Goal: Information Seeking & Learning: Learn about a topic

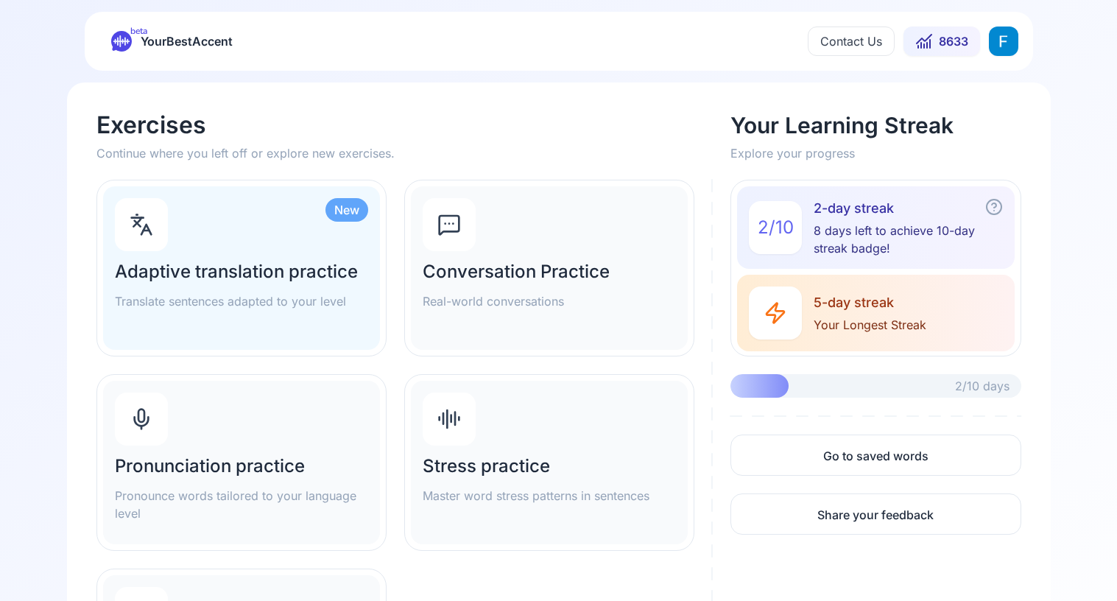
click at [273, 429] on div "Pronunciation practice Pronounce words tailored to your language level" at bounding box center [241, 462] width 277 height 163
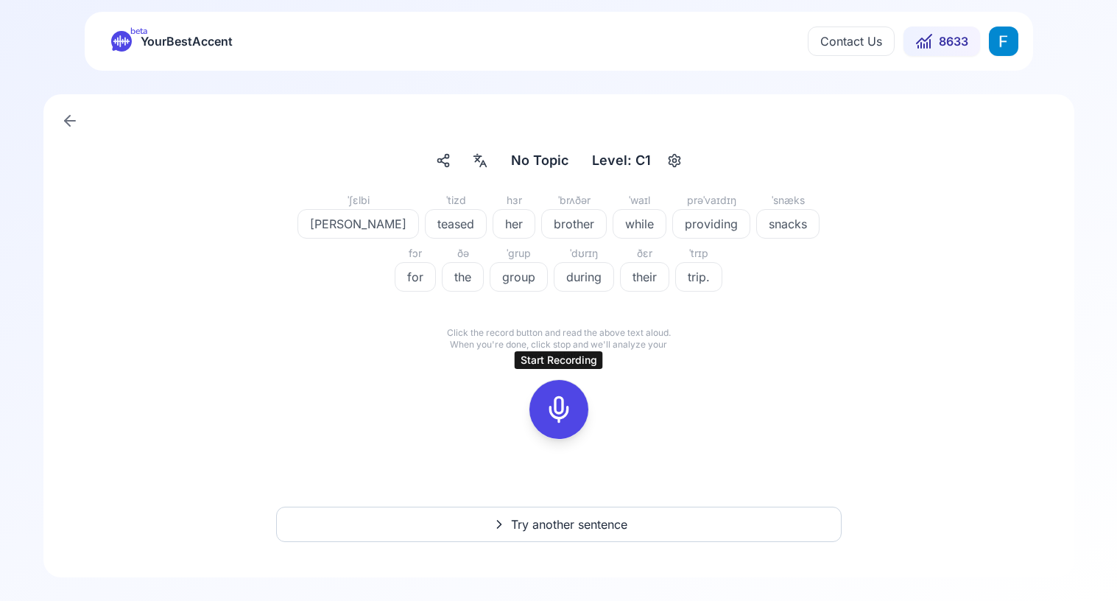
click at [554, 401] on icon at bounding box center [558, 409] width 29 height 29
click at [555, 406] on icon at bounding box center [558, 409] width 29 height 29
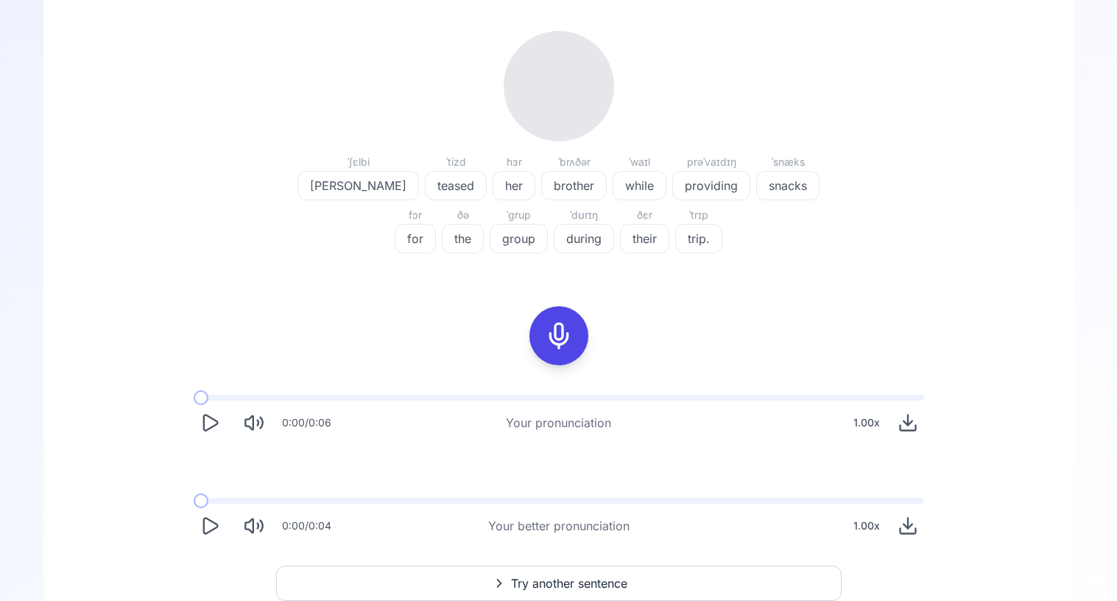
scroll to position [173, 0]
click at [211, 424] on icon "Play" at bounding box center [210, 422] width 21 height 21
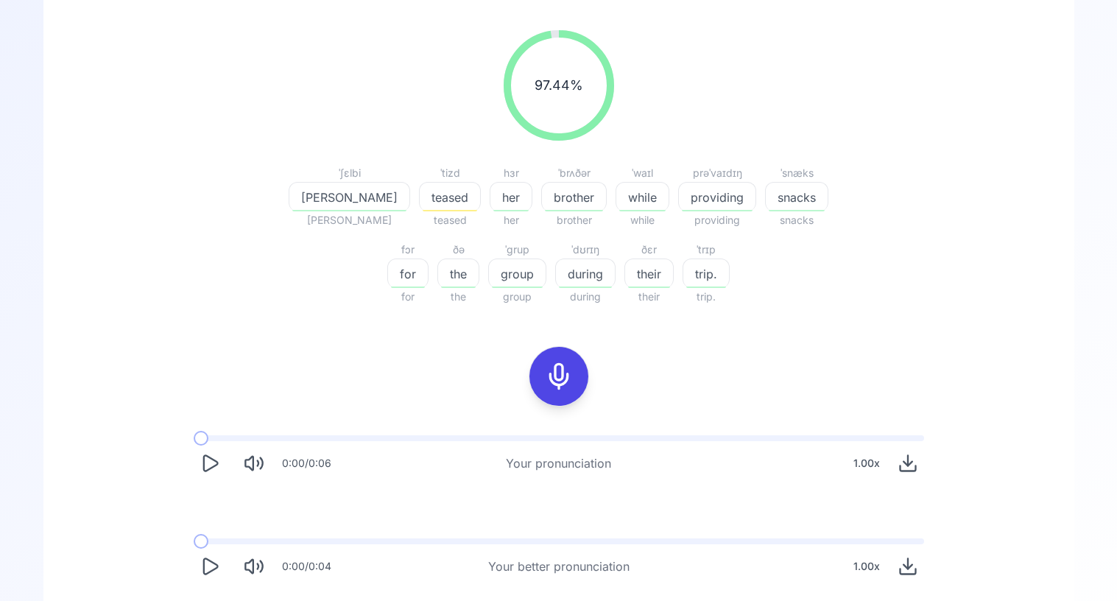
click at [201, 447] on div "0:00 / 0:06" at bounding box center [263, 463] width 138 height 32
click at [201, 460] on icon "Play" at bounding box center [210, 463] width 21 height 21
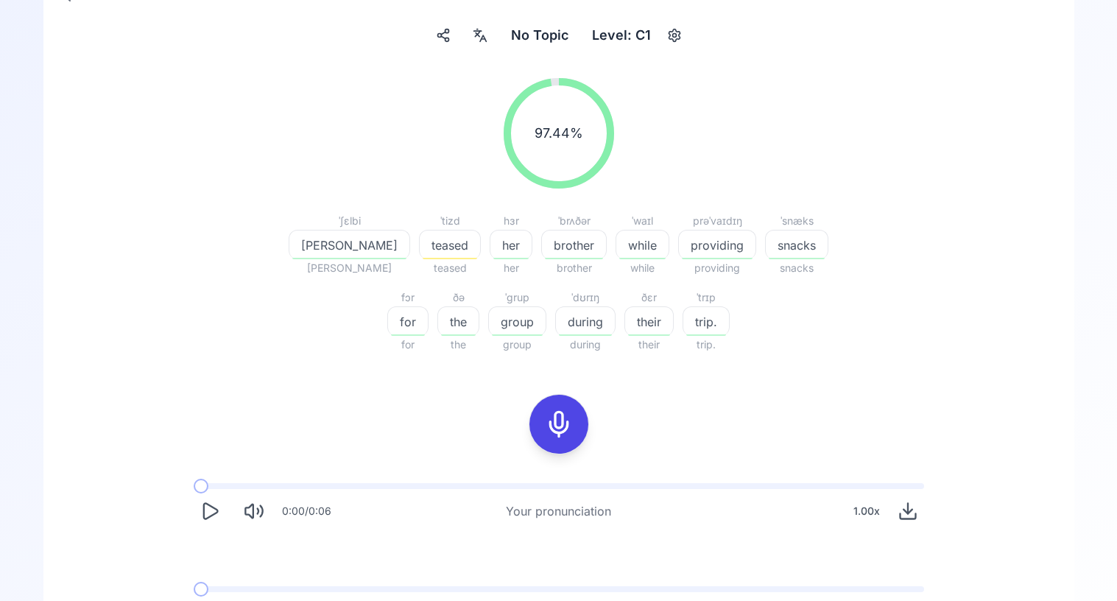
scroll to position [124, 0]
click at [204, 510] on icon "Play" at bounding box center [210, 511] width 14 height 15
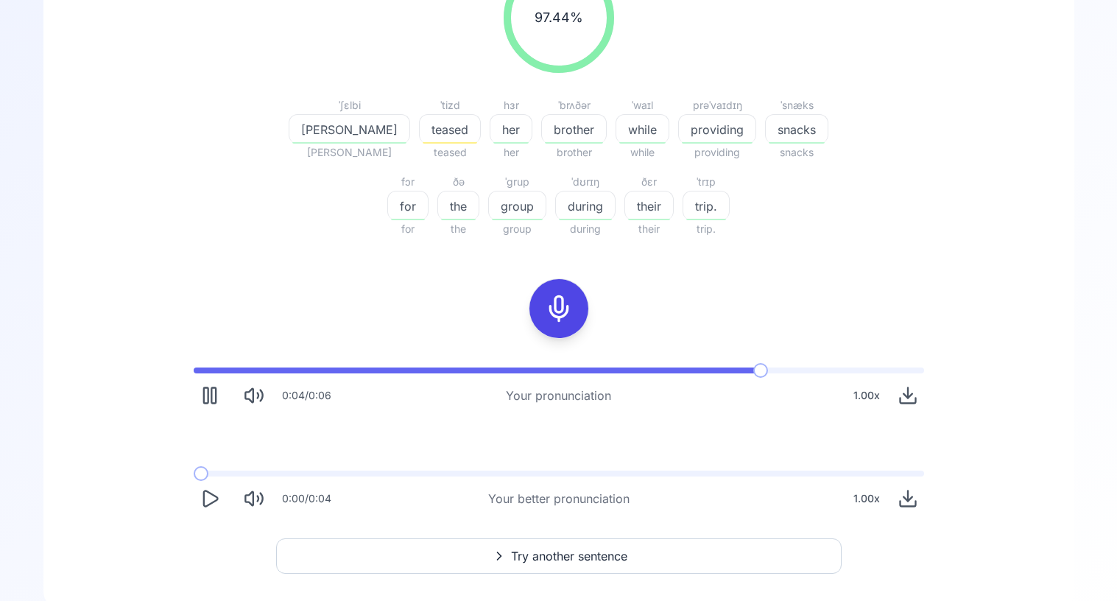
scroll to position [272, 0]
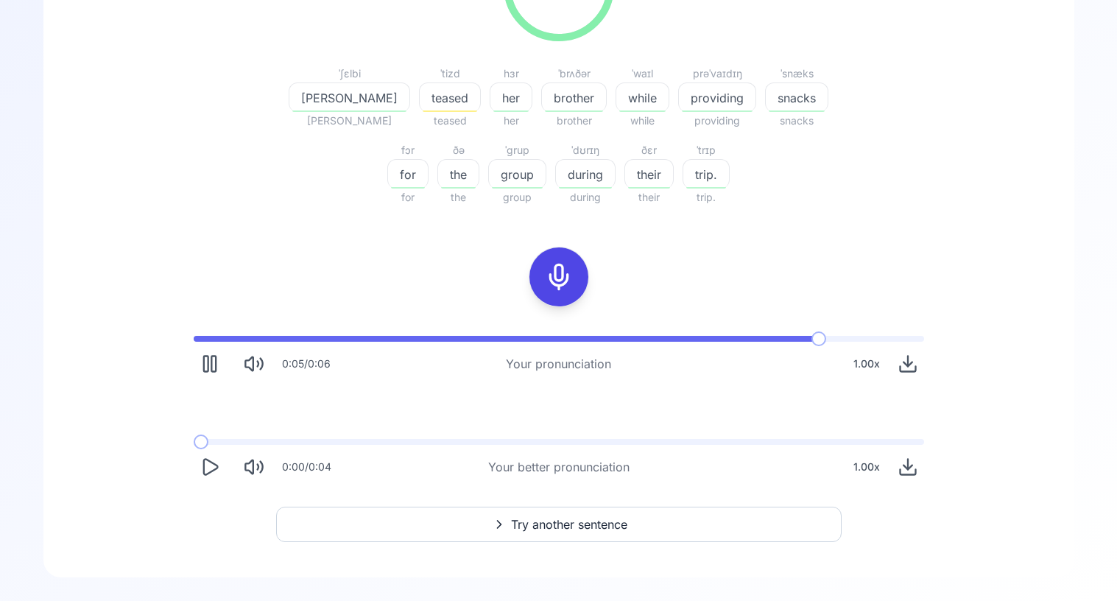
click at [208, 465] on icon "Play" at bounding box center [210, 467] width 21 height 21
click at [208, 468] on icon "Pause" at bounding box center [210, 467] width 21 height 21
click at [204, 364] on icon "Play" at bounding box center [210, 363] width 14 height 15
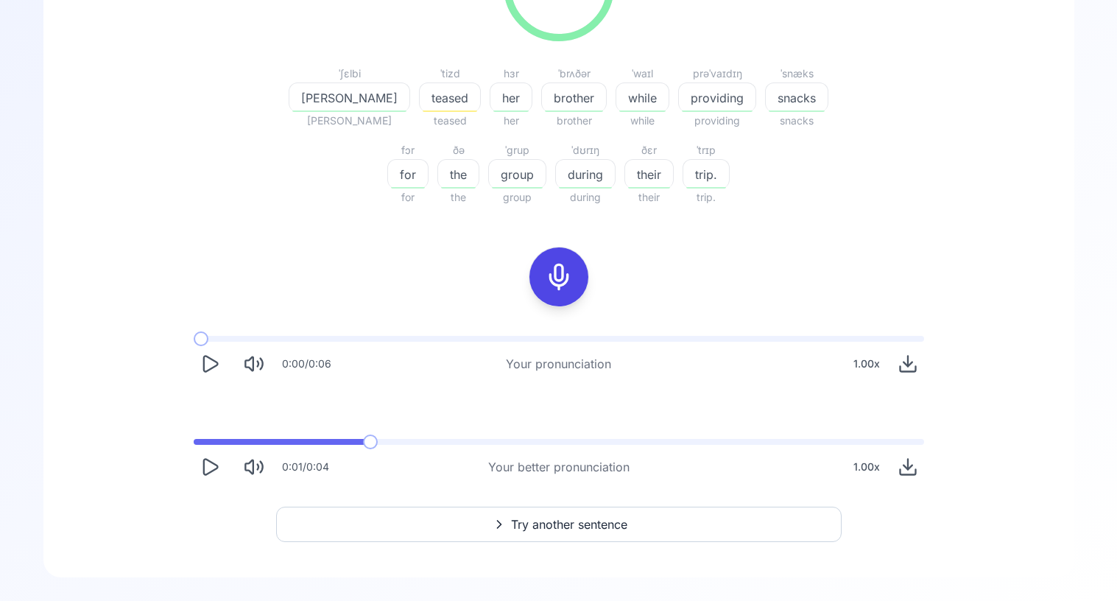
click at [204, 364] on icon "Play" at bounding box center [210, 363] width 14 height 15
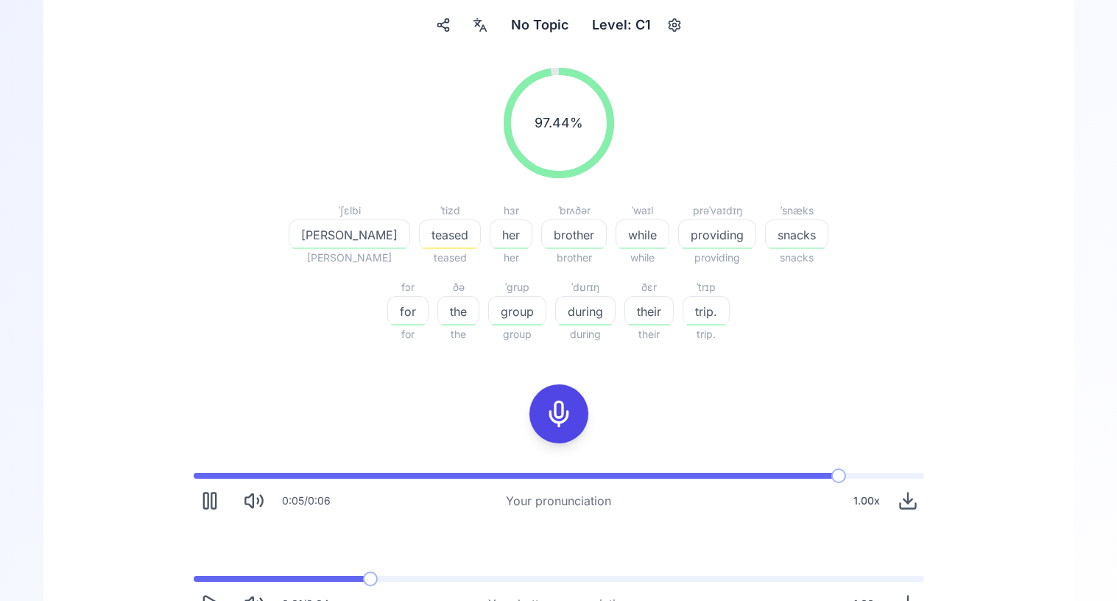
scroll to position [52, 0]
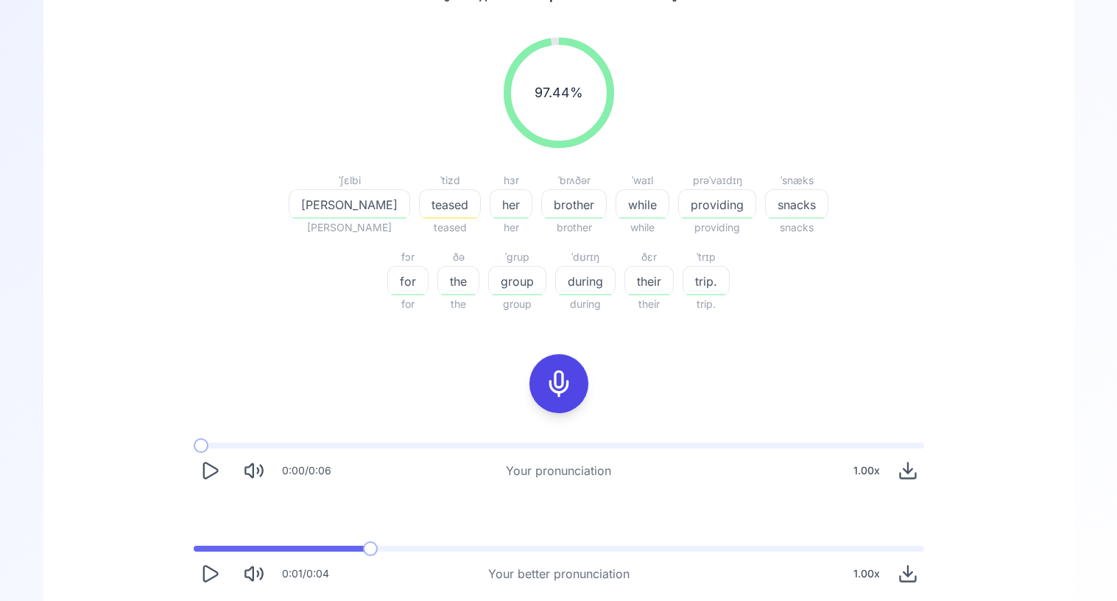
click at [580, 385] on button at bounding box center [558, 383] width 59 height 59
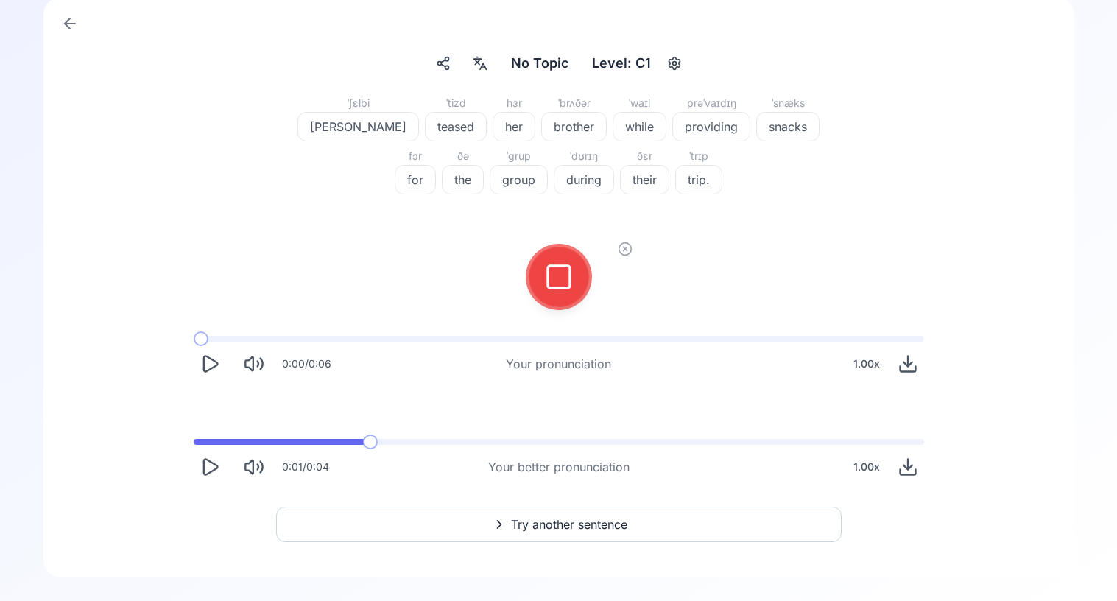
click at [569, 287] on icon at bounding box center [558, 276] width 29 height 29
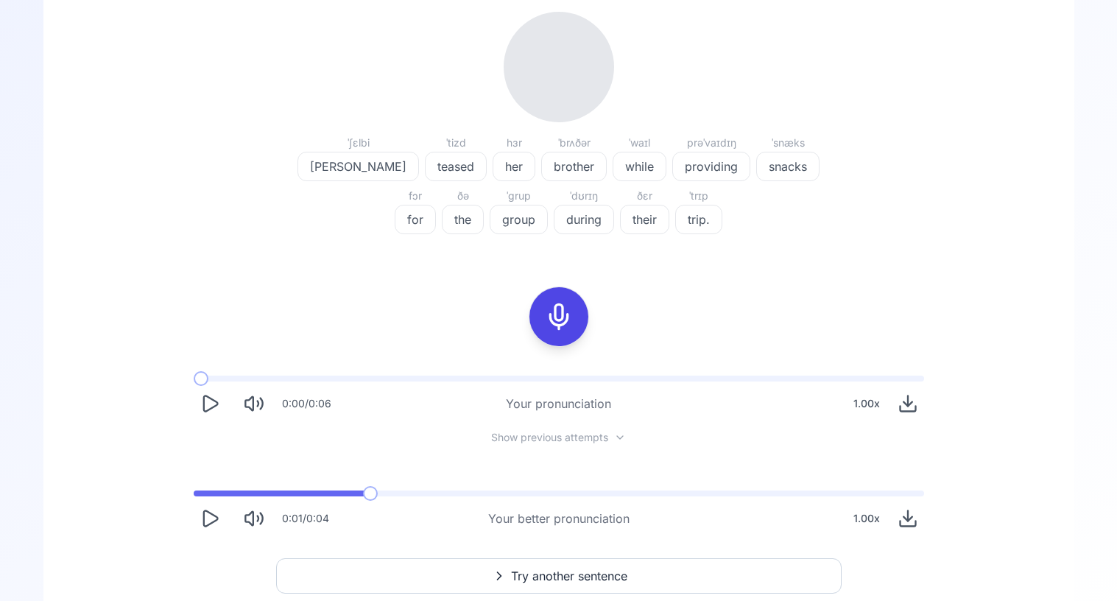
scroll to position [197, 0]
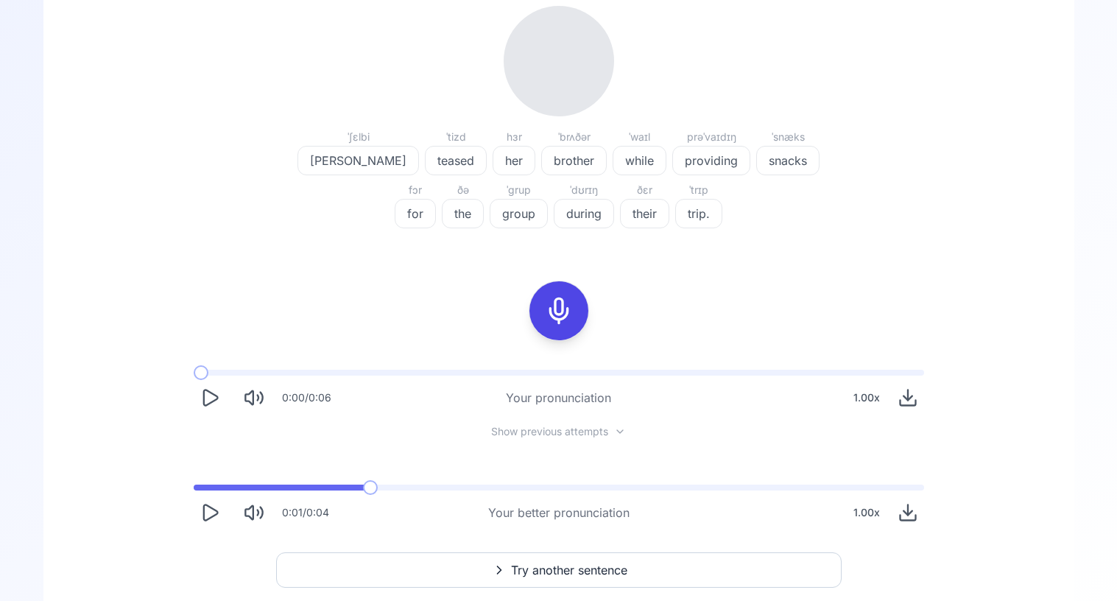
click at [555, 429] on span "Show previous attempts" at bounding box center [549, 431] width 117 height 15
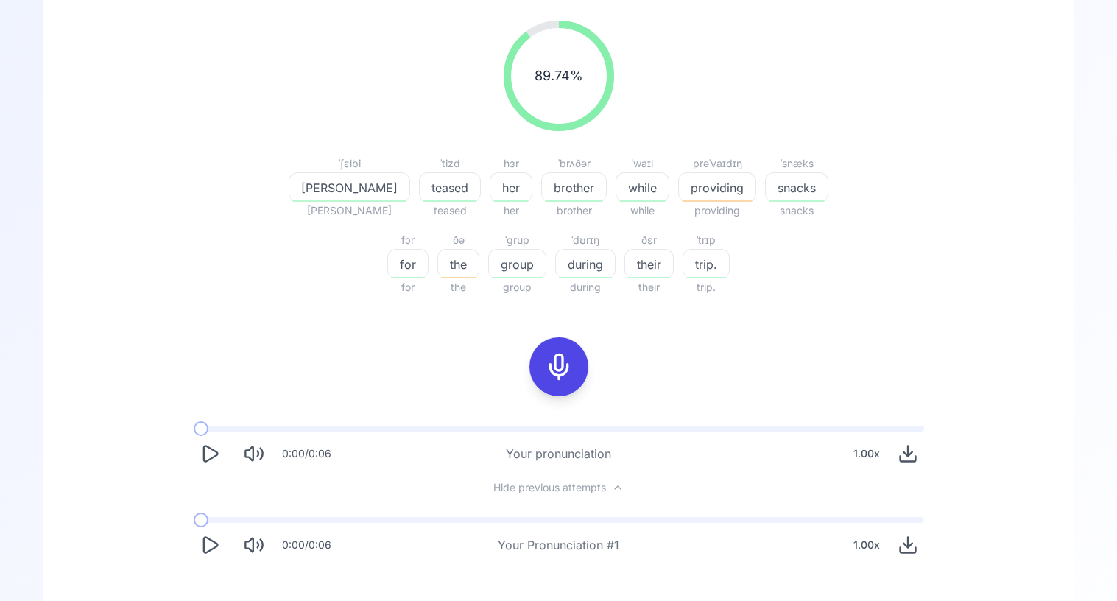
scroll to position [203, 0]
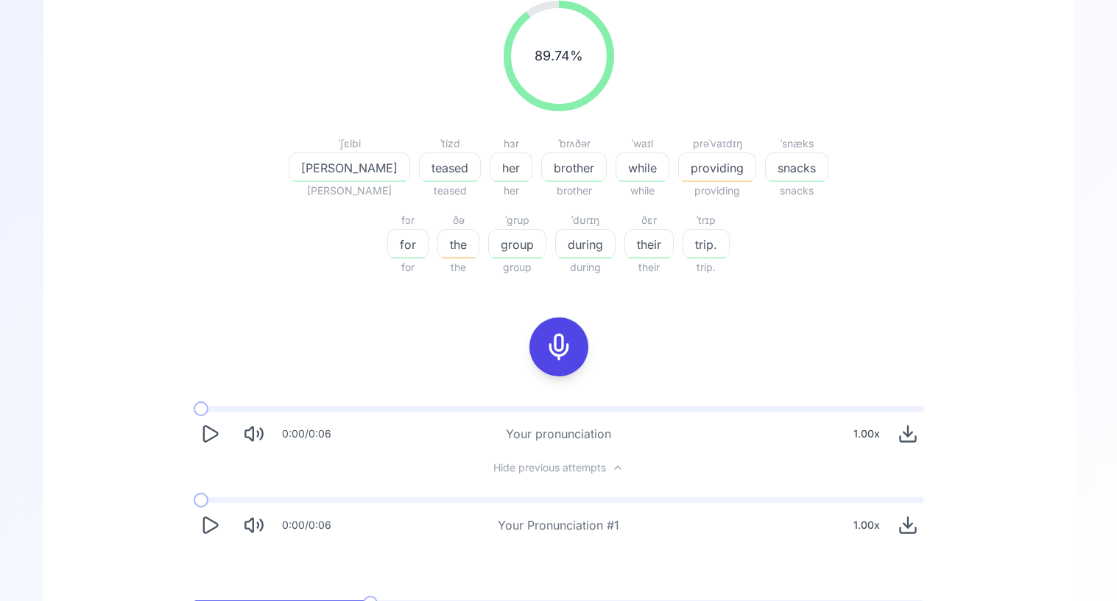
click at [214, 445] on button "Play" at bounding box center [210, 434] width 32 height 32
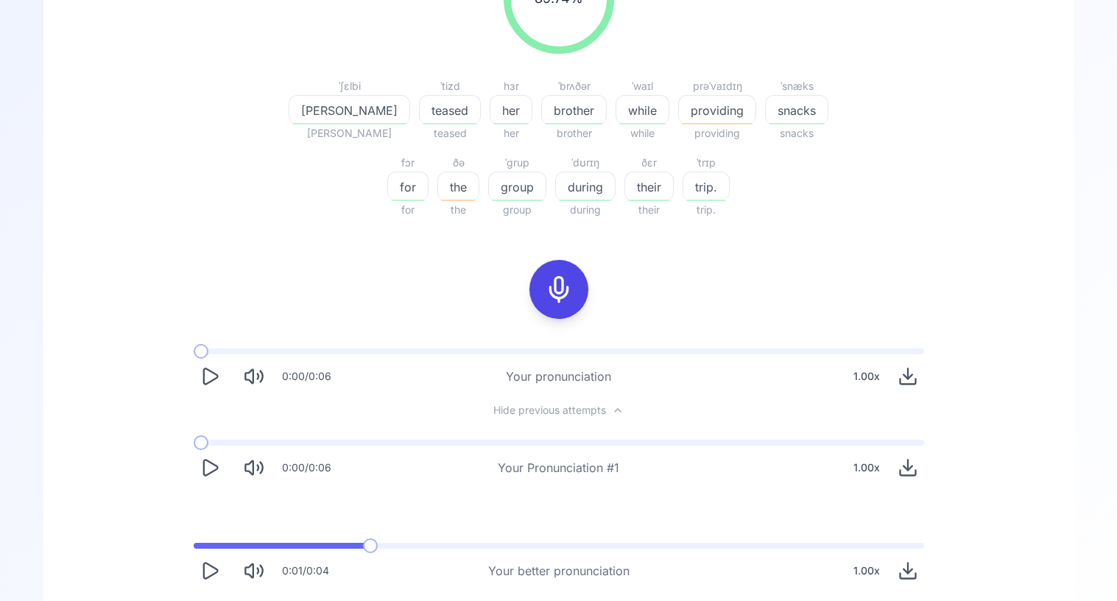
scroll to position [0, 0]
